Goal: Navigation & Orientation: Locate item on page

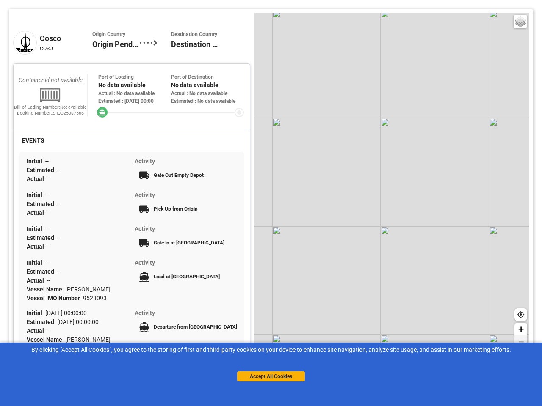
click at [271, 203] on div "Basic Grayscale Streets Dark + −" at bounding box center [391, 181] width 274 height 337
click at [391, 181] on div "Basic Grayscale Streets Dark + −" at bounding box center [391, 181] width 274 height 337
click at [520, 22] on div "Basic Grayscale Streets Dark" at bounding box center [520, 22] width 14 height 14
click at [520, 314] on icon at bounding box center [520, 314] width 7 height 7
click at [520, 329] on span "+" at bounding box center [520, 329] width 5 height 11
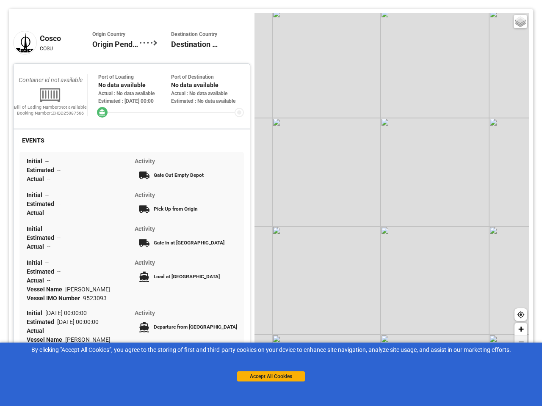
click at [520, 342] on span "−" at bounding box center [520, 341] width 5 height 11
click at [271, 377] on button "Accept All Cookies" at bounding box center [271, 376] width 68 height 10
